Goal: Task Accomplishment & Management: Manage account settings

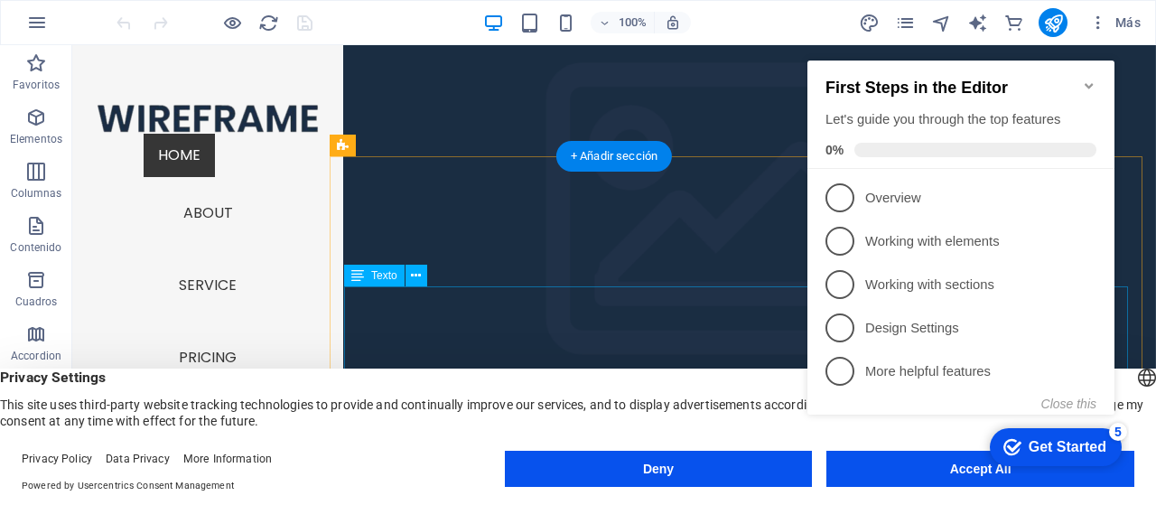
scroll to position [612, 0]
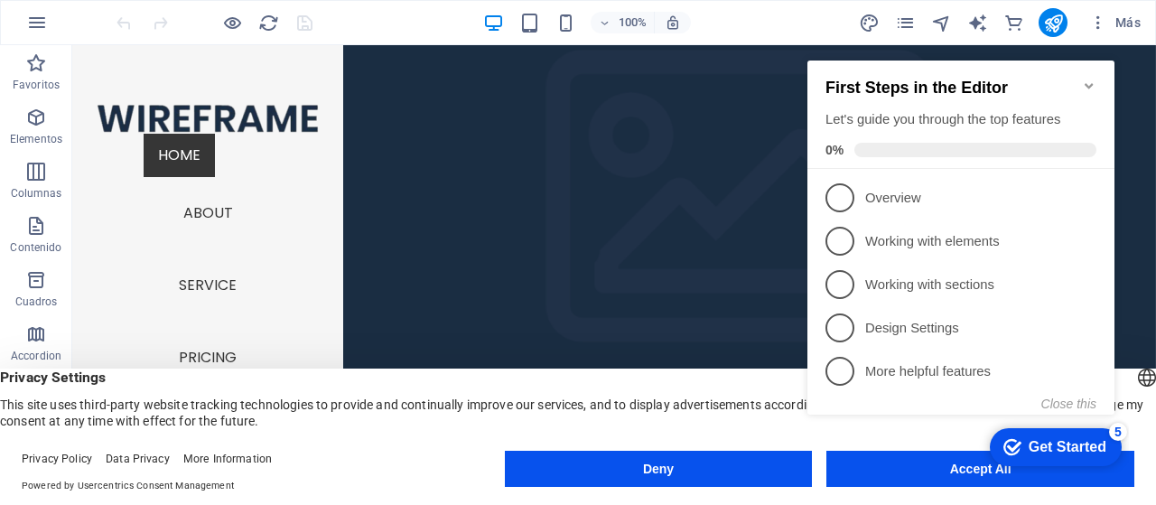
click at [954, 475] on appcues-checklist "Contextual help checklist present on screen" at bounding box center [964, 256] width 329 height 443
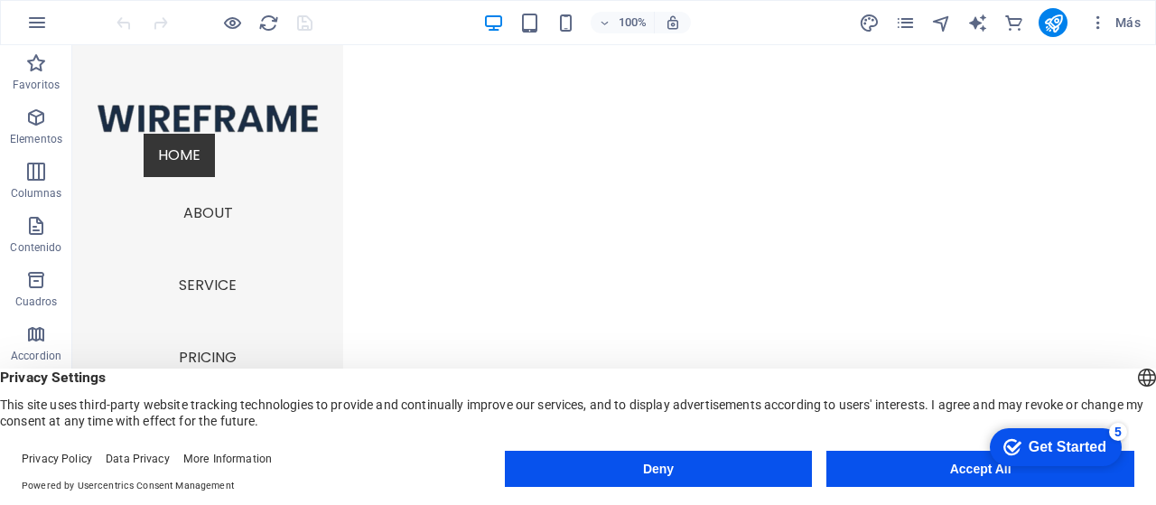
scroll to position [0, 0]
click at [36, 117] on icon "button" at bounding box center [36, 118] width 22 height 22
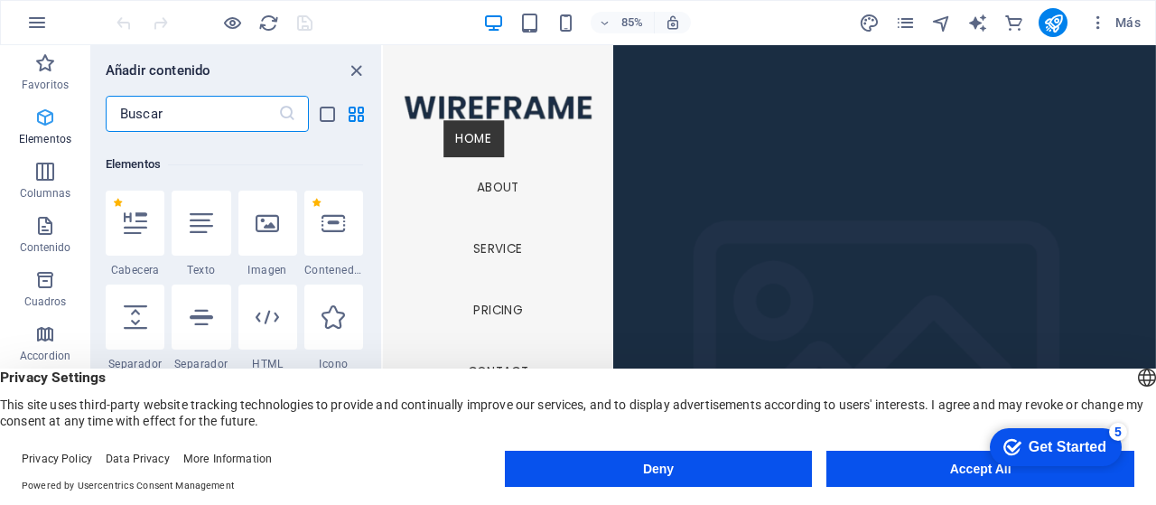
scroll to position [340, 0]
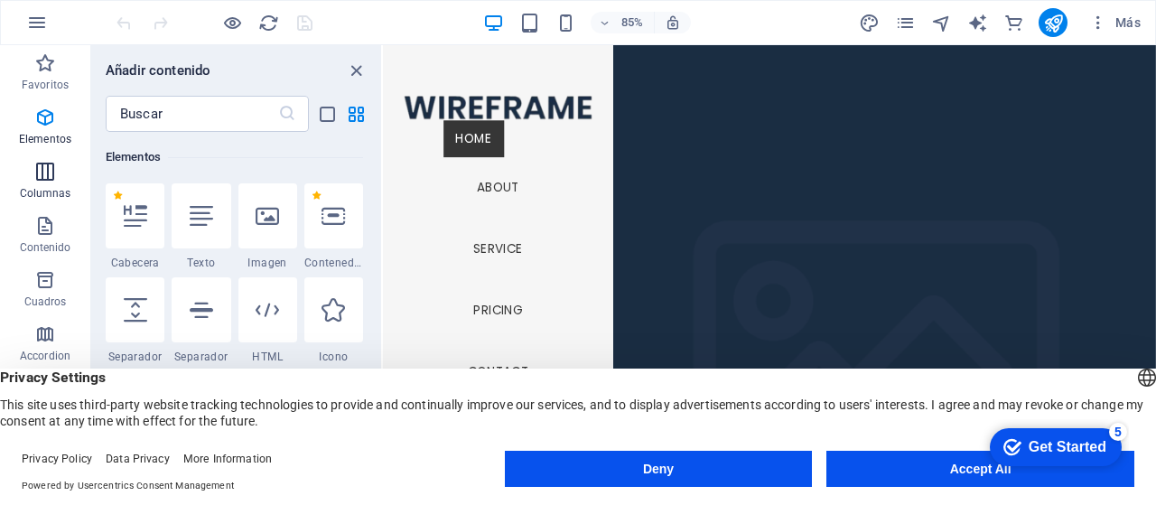
click at [37, 178] on icon "button" at bounding box center [45, 172] width 22 height 22
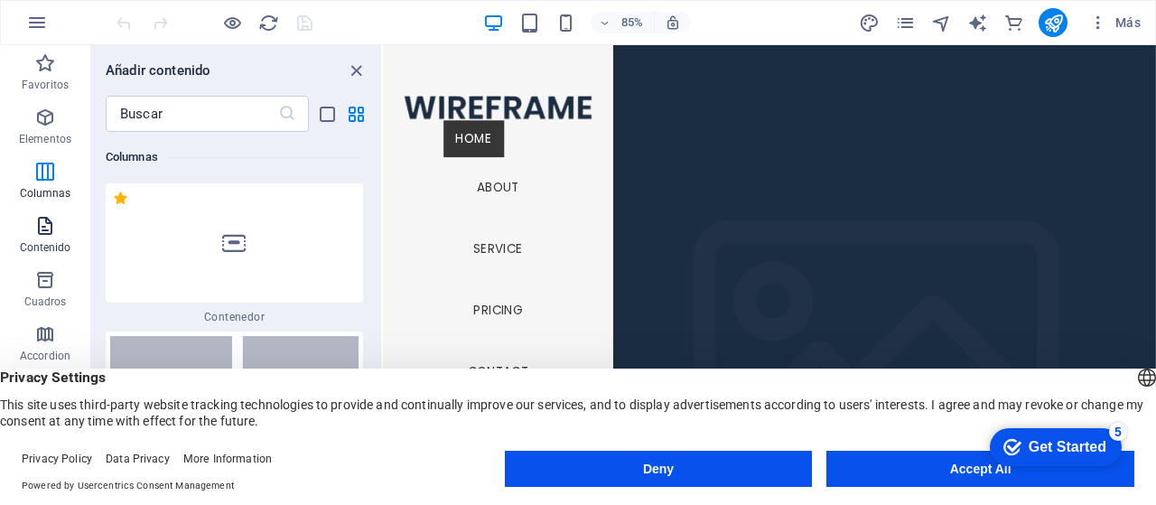
click at [44, 229] on icon "button" at bounding box center [45, 226] width 22 height 22
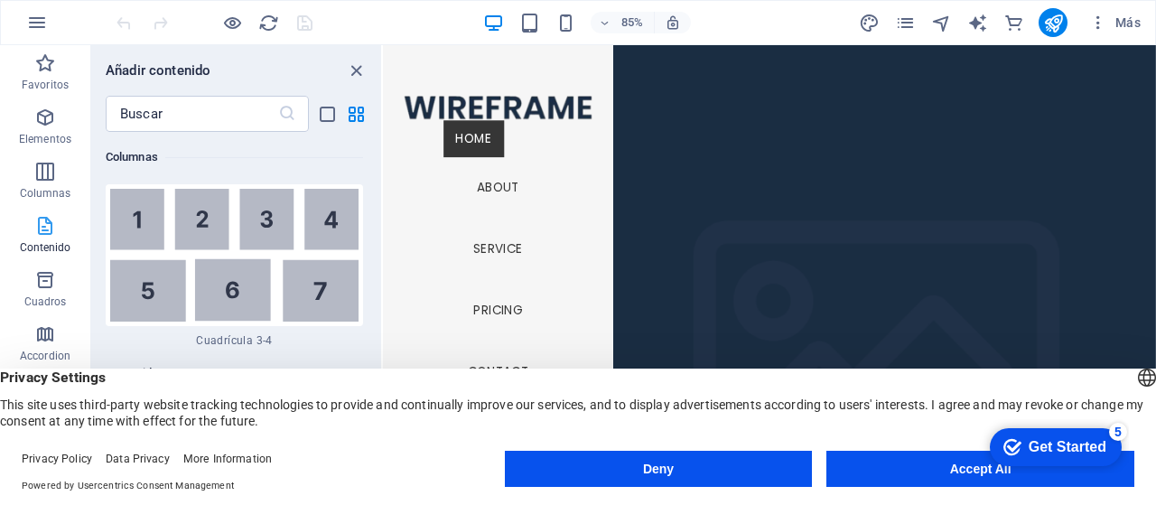
scroll to position [6118, 0]
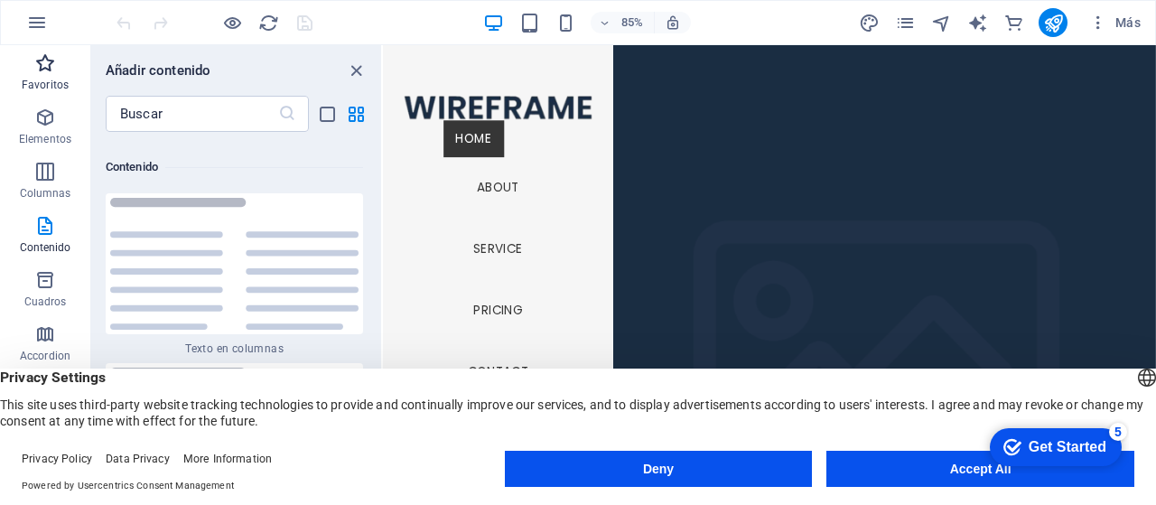
click at [49, 70] on icon "button" at bounding box center [45, 63] width 22 height 22
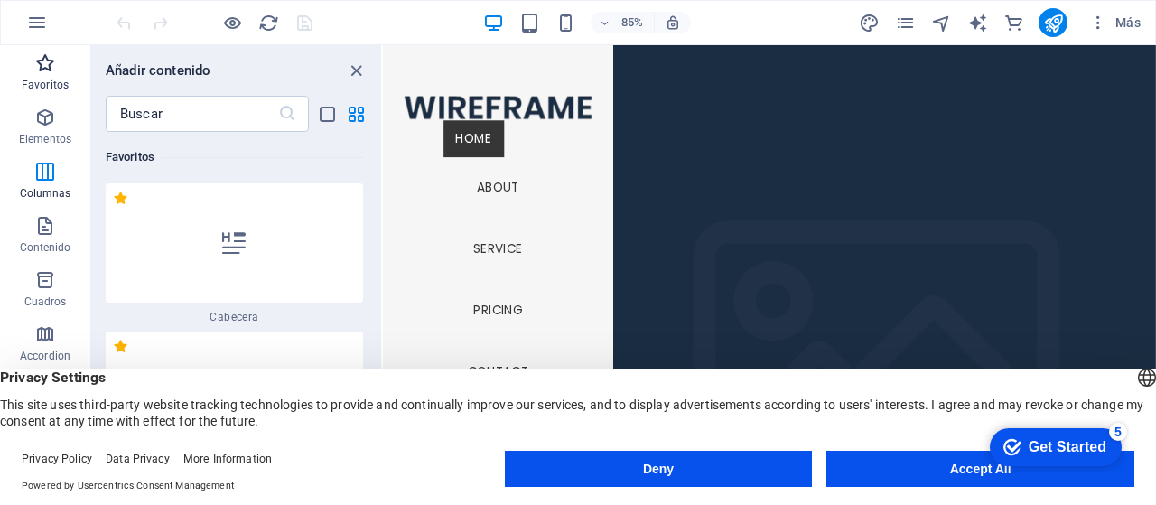
scroll to position [0, 0]
click at [44, 24] on icon "button" at bounding box center [37, 23] width 22 height 22
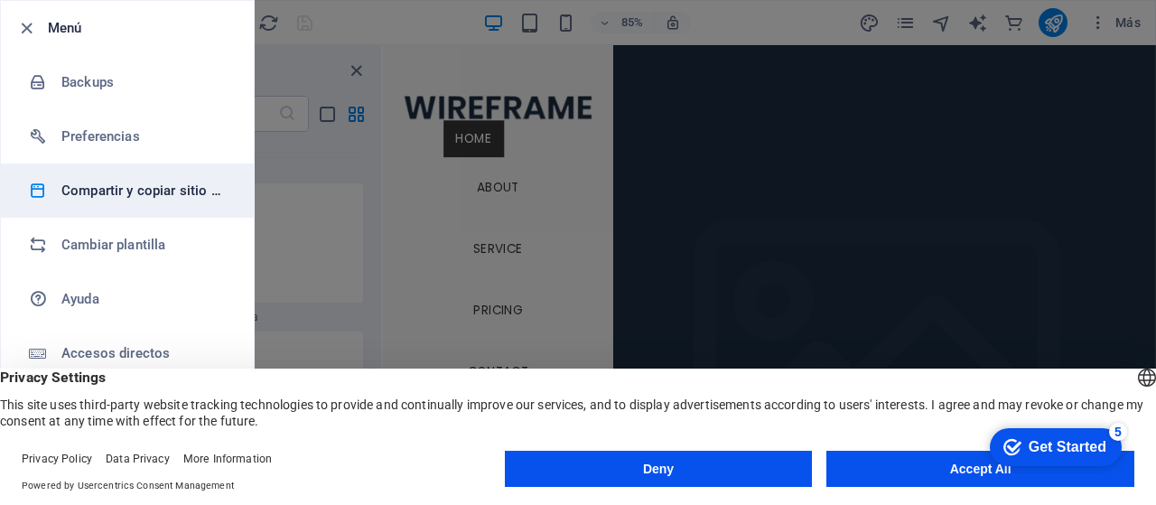
click at [85, 192] on h6 "Compartir y copiar sitio web" at bounding box center [144, 191] width 167 height 22
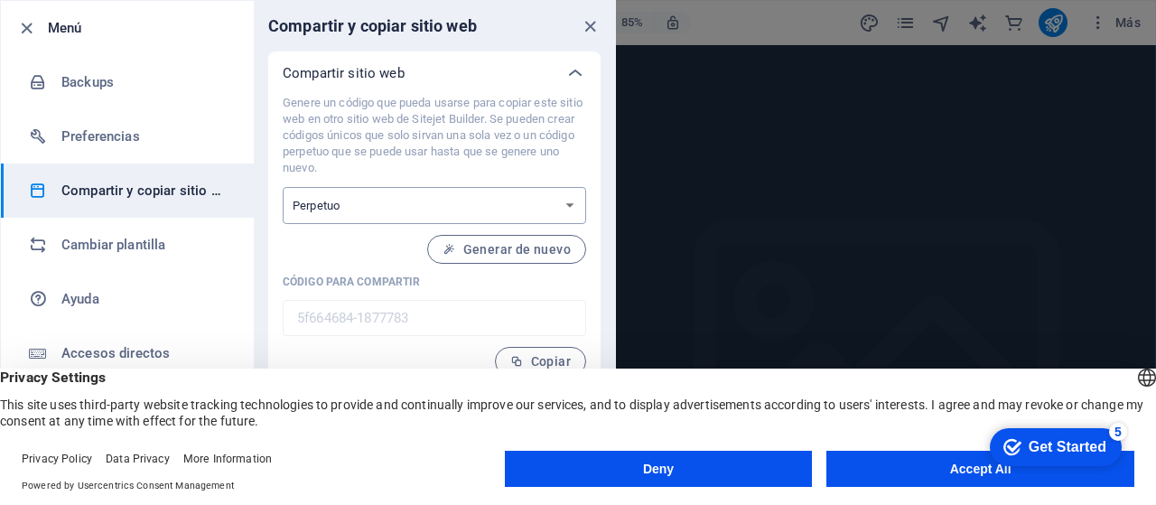
click at [564, 205] on select "Único Perpetuo" at bounding box center [434, 205] width 303 height 37
click at [591, 28] on icon "close" at bounding box center [590, 26] width 21 height 21
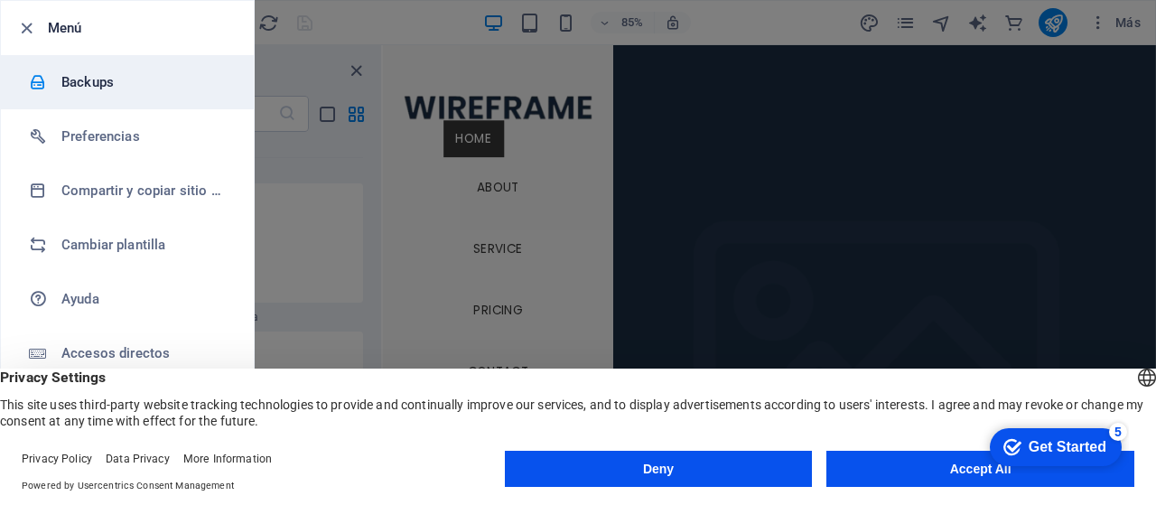
click at [82, 79] on h6 "Backups" at bounding box center [144, 82] width 167 height 22
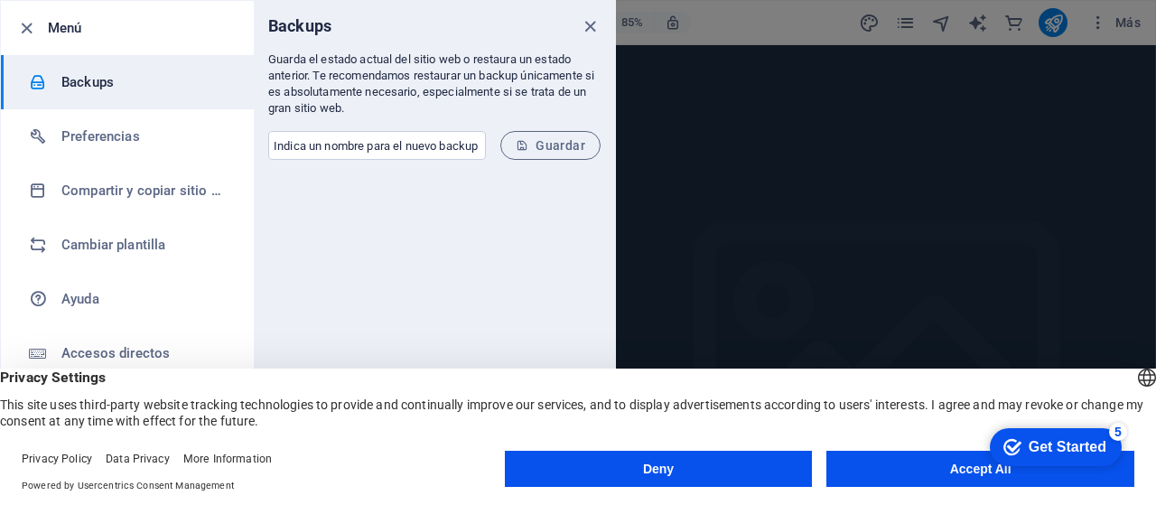
click at [898, 472] on button "Accept All" at bounding box center [980, 469] width 308 height 36
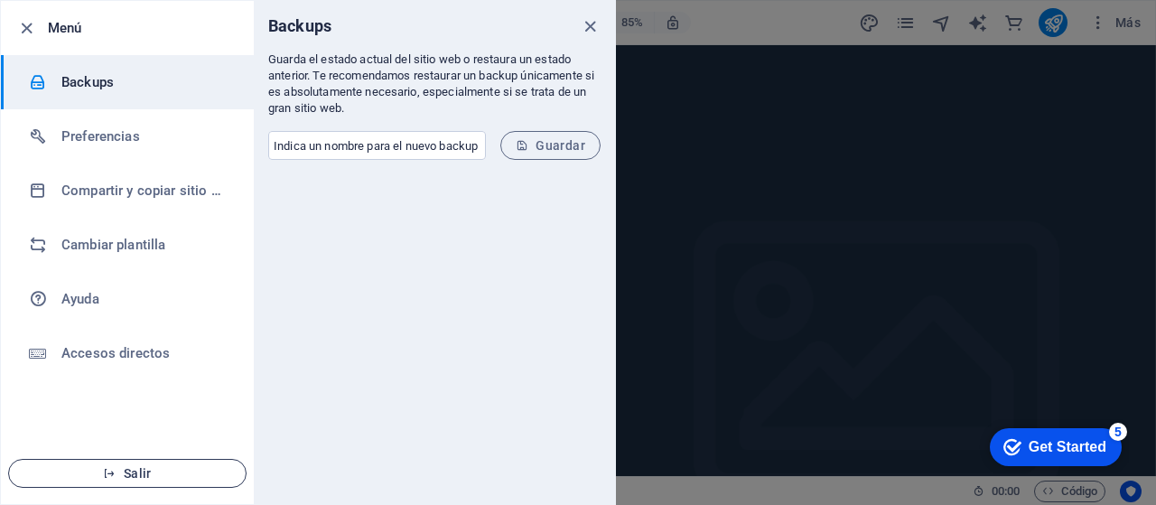
click at [98, 471] on span "Salir" at bounding box center [127, 473] width 208 height 14
